Goal: Task Accomplishment & Management: Complete application form

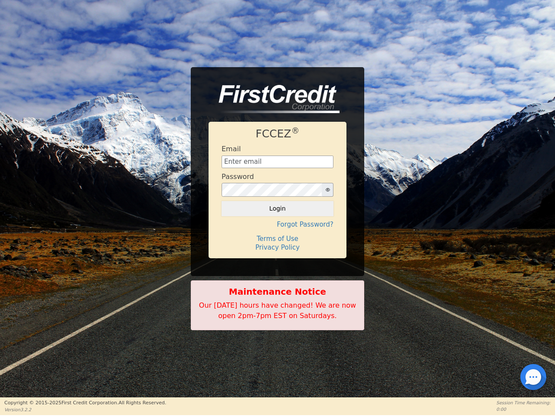
click at [327, 190] on icon "button" at bounding box center [328, 189] width 4 height 3
click at [277, 208] on button "Login" at bounding box center [277, 208] width 112 height 15
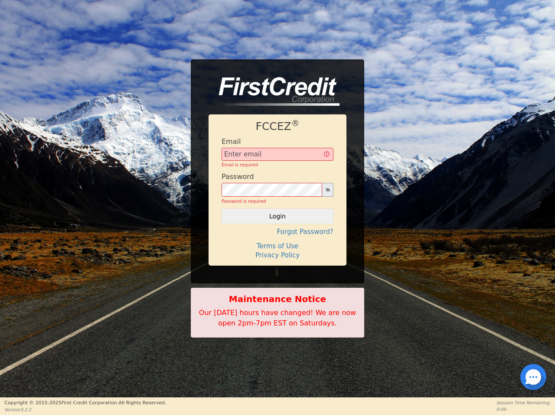
click at [277, 225] on div "FCCEZ ® Email Email is required Password Password is required Login Forgot Pass…" at bounding box center [277, 189] width 138 height 151
click at [277, 239] on div "FCCEZ ® Email Email is required Password Password is required Login Forgot Pass…" at bounding box center [277, 189] width 138 height 151
click at [277, 248] on h4 "Terms of Use" at bounding box center [277, 246] width 112 height 8
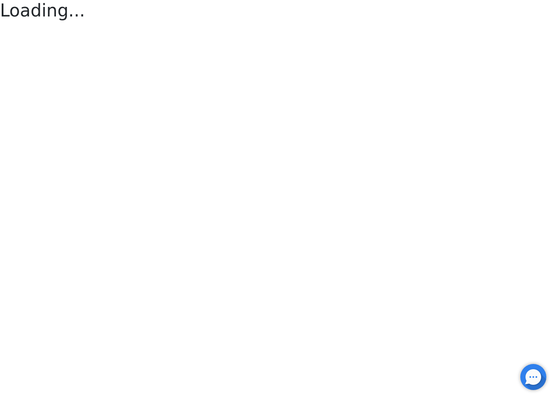
click at [533, 377] on div at bounding box center [533, 377] width 2 height 2
